Goal: Navigation & Orientation: Find specific page/section

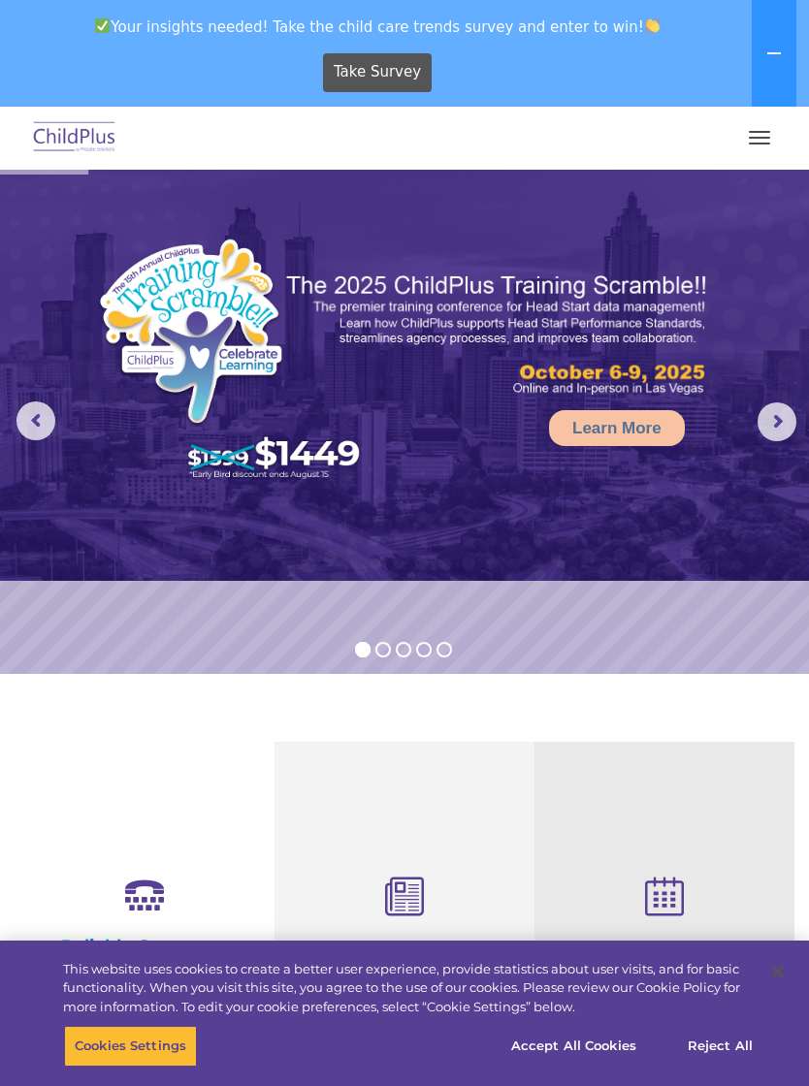
select select "MEDIUM"
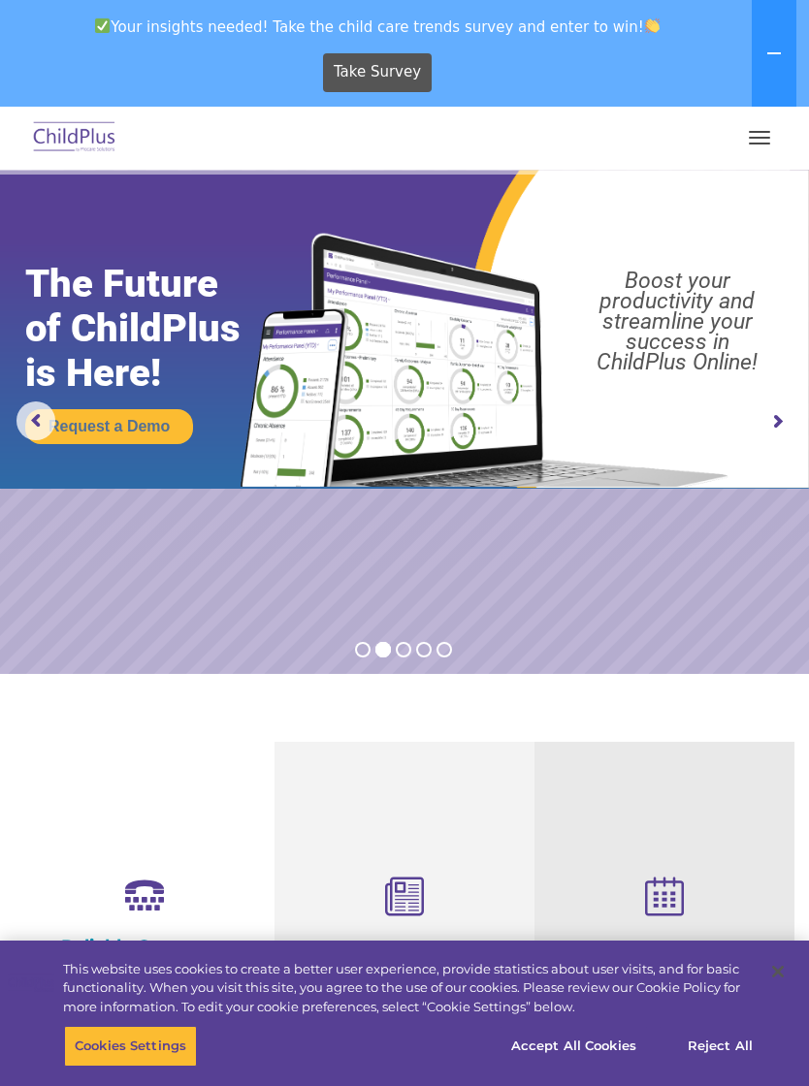
click at [756, 126] on button "button" at bounding box center [759, 137] width 41 height 31
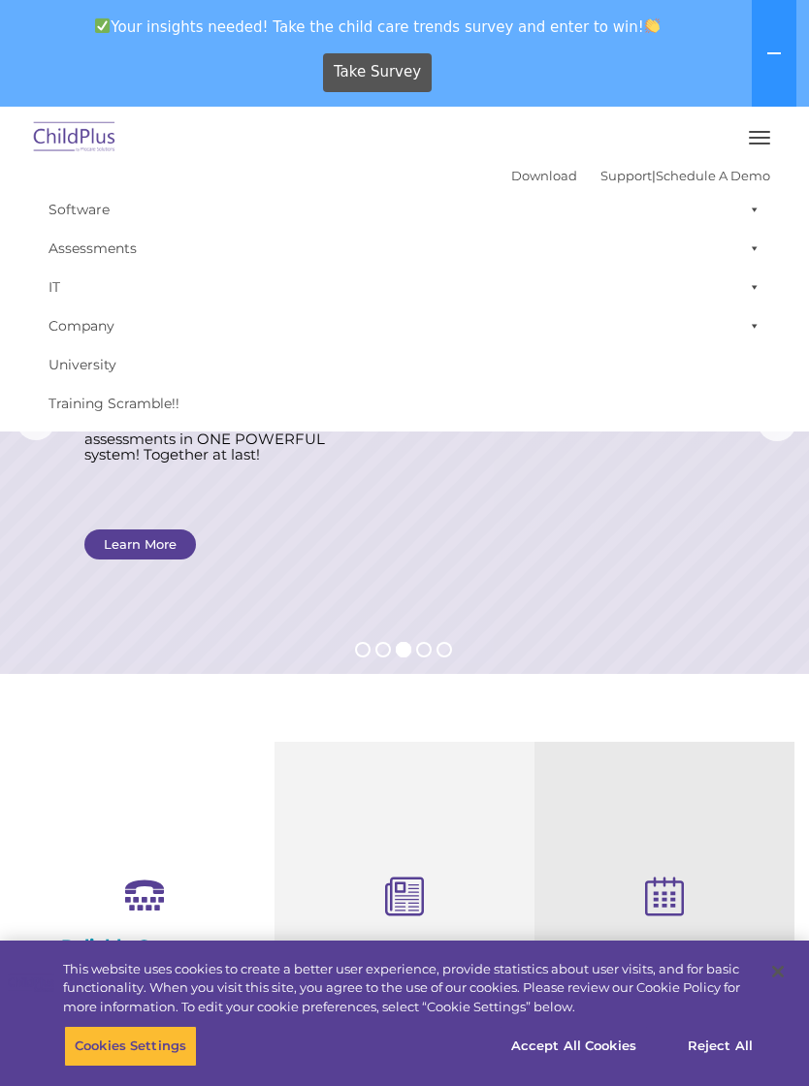
click at [643, 80] on div "Take Survey" at bounding box center [378, 72] width 740 height 53
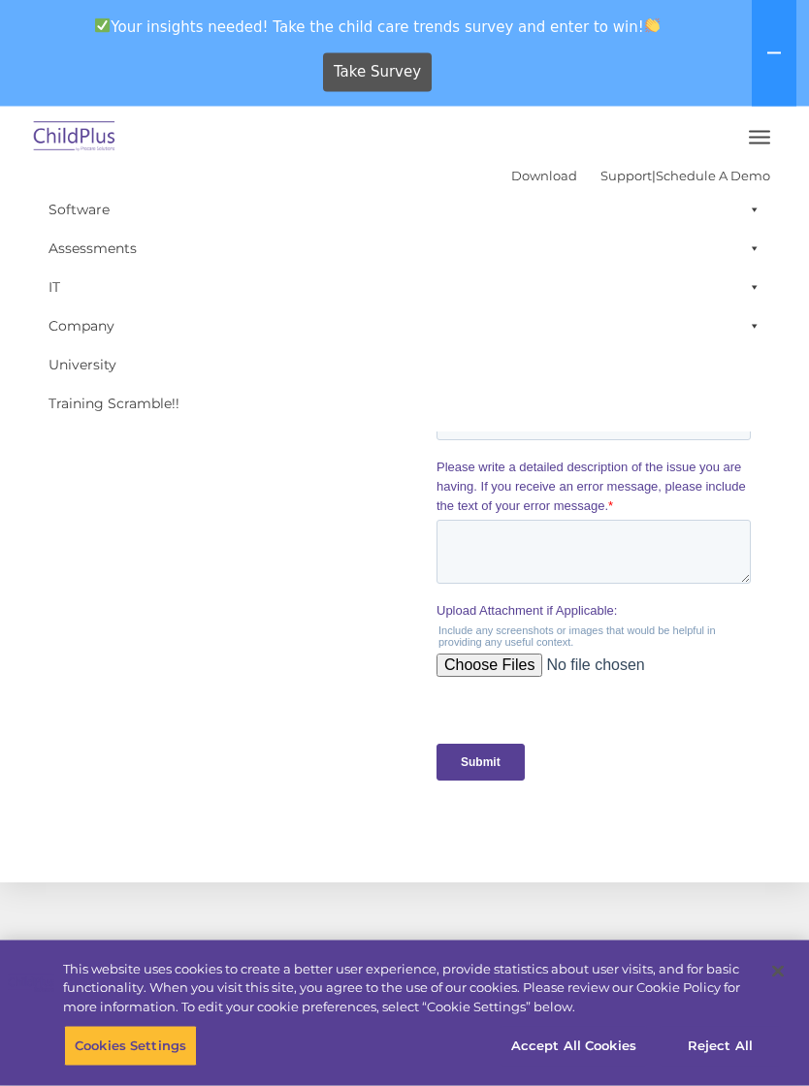
scroll to position [1691, 0]
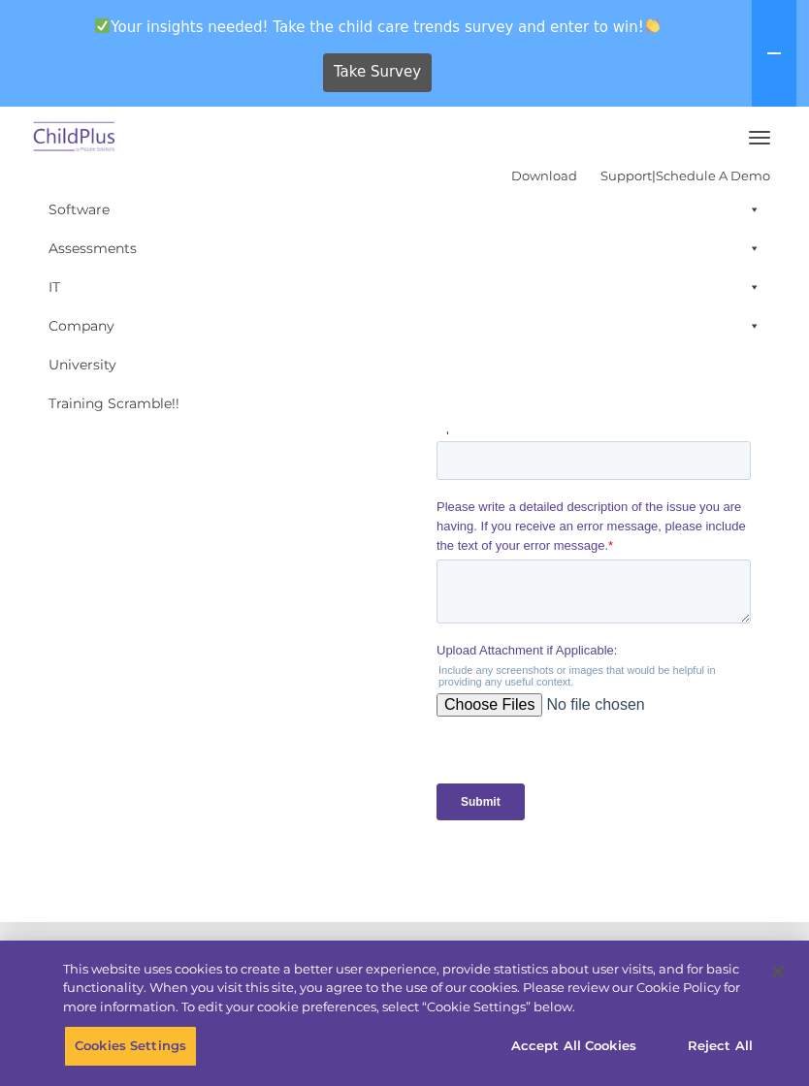
click at [94, 136] on img at bounding box center [74, 138] width 91 height 46
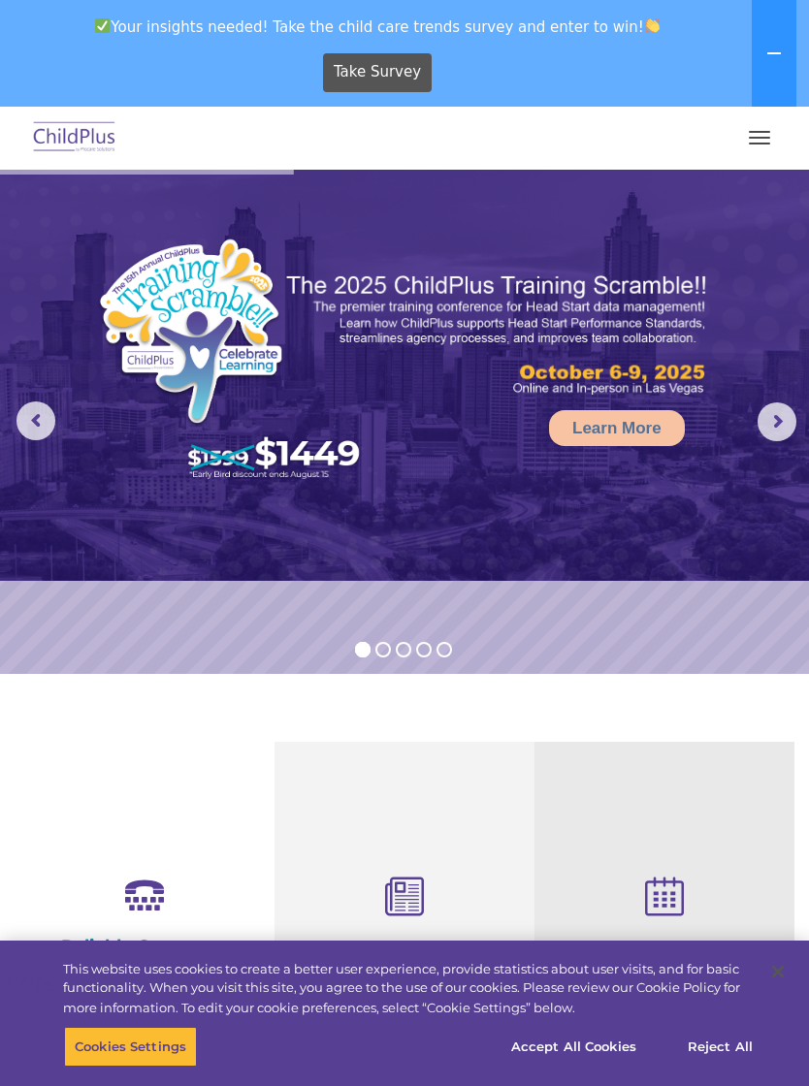
select select "MEDIUM"
